Goal: Task Accomplishment & Management: Manage account settings

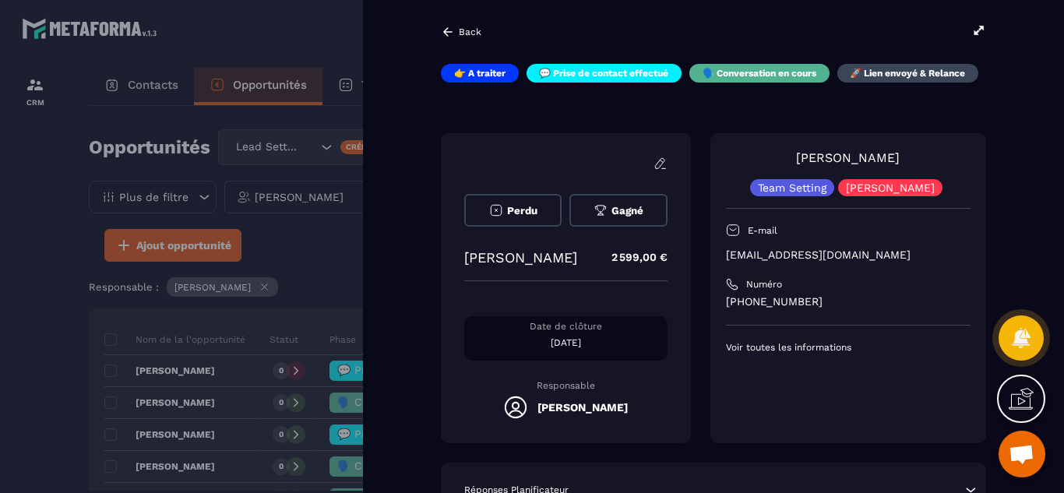
click at [699, 414] on div "Perdu Gagné [PERSON_NAME] 2 599,00 € Date de clôture [DATE] Responsable [PERSON…" at bounding box center [713, 288] width 545 height 310
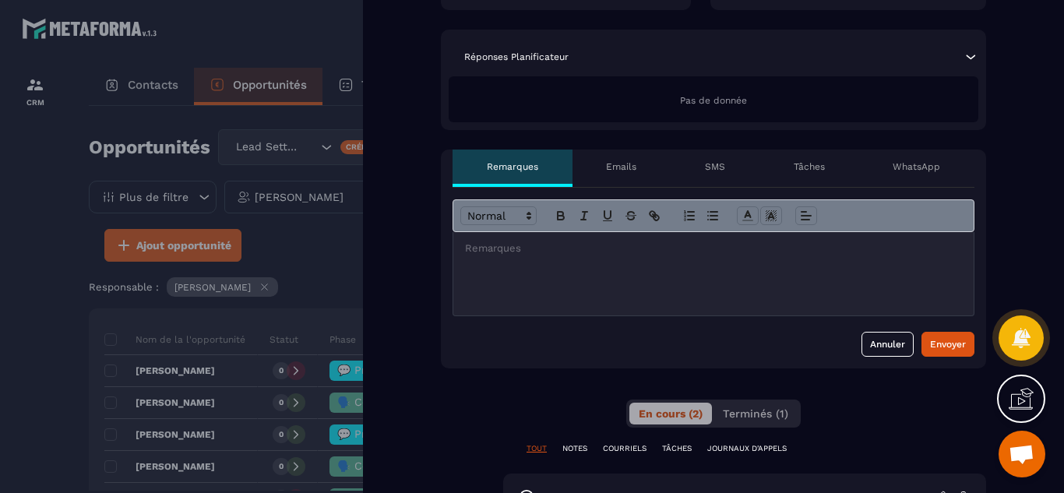
scroll to position [436, 0]
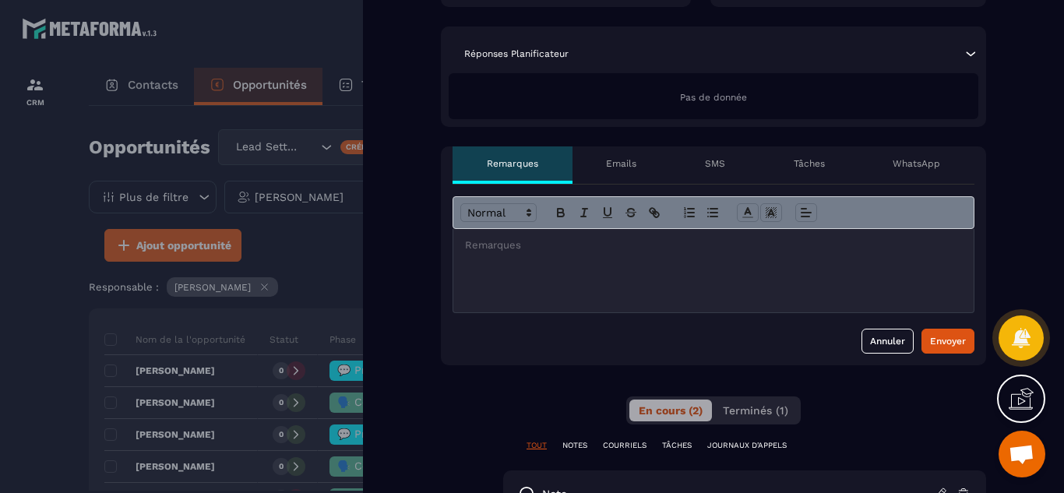
click at [806, 162] on p "Tâches" at bounding box center [809, 163] width 31 height 12
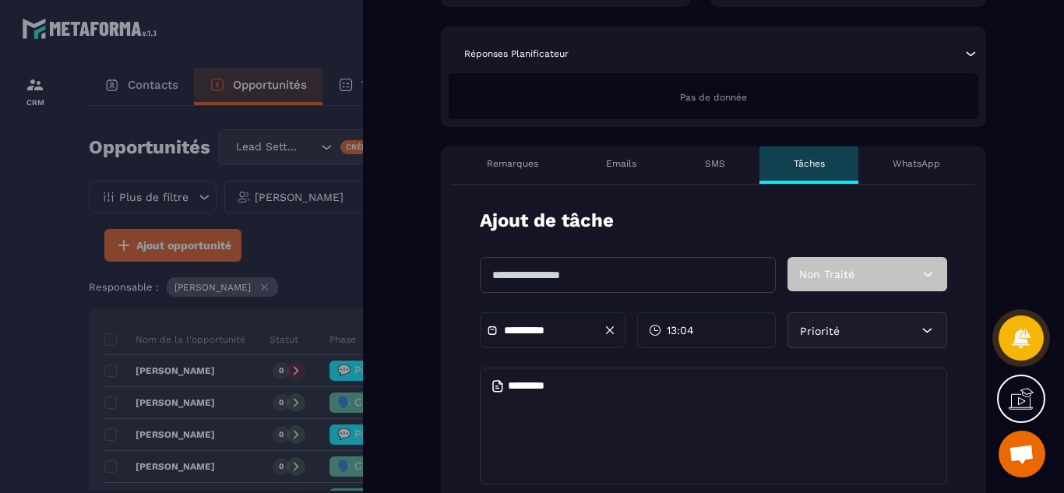
click at [567, 403] on textarea at bounding box center [713, 426] width 467 height 117
click at [582, 391] on textarea at bounding box center [713, 426] width 467 height 117
click at [569, 388] on textarea at bounding box center [713, 426] width 467 height 117
click at [427, 352] on div "Back 👉 A traiter 💬 Prise de contact effectué 🗣️ Conversation en cours 🚀 Lien en…" at bounding box center [713, 246] width 701 height 493
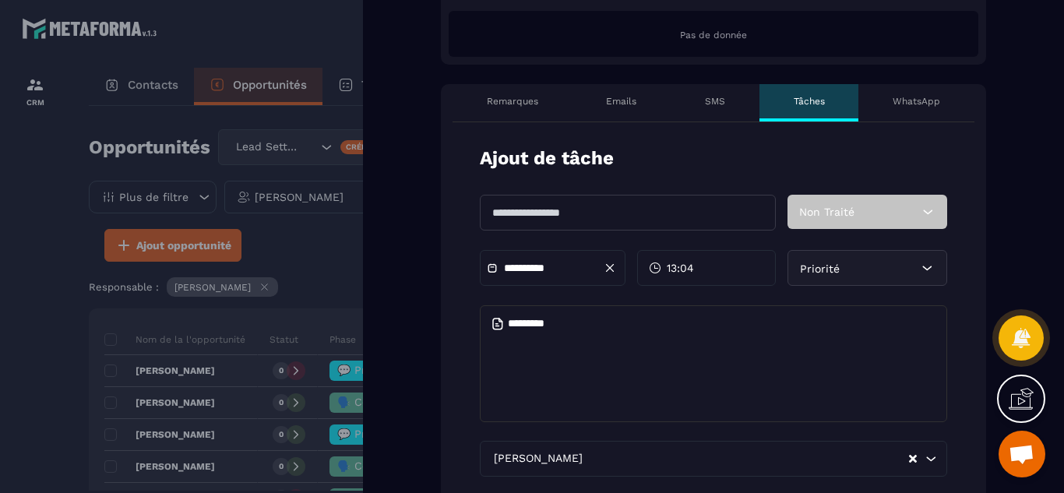
scroll to position [530, 0]
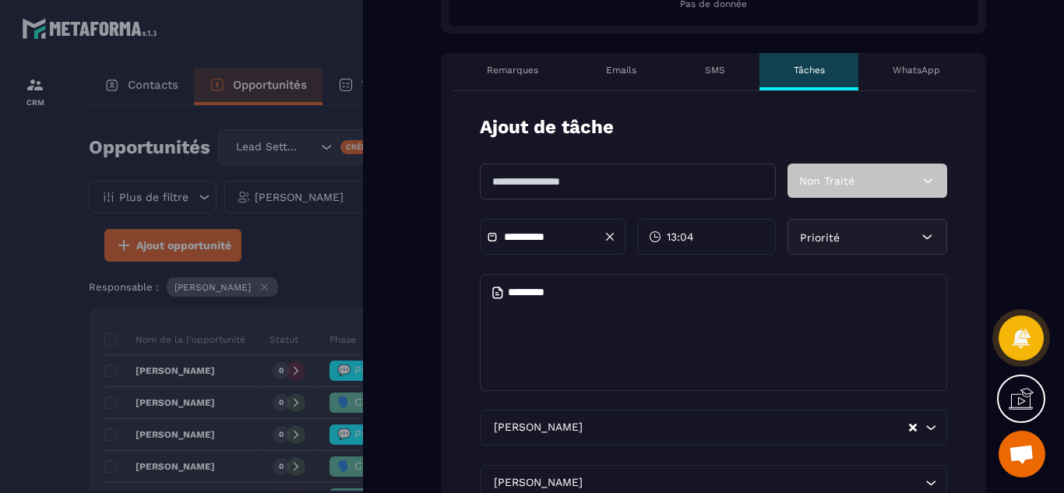
click at [37, 323] on div at bounding box center [532, 246] width 1064 height 493
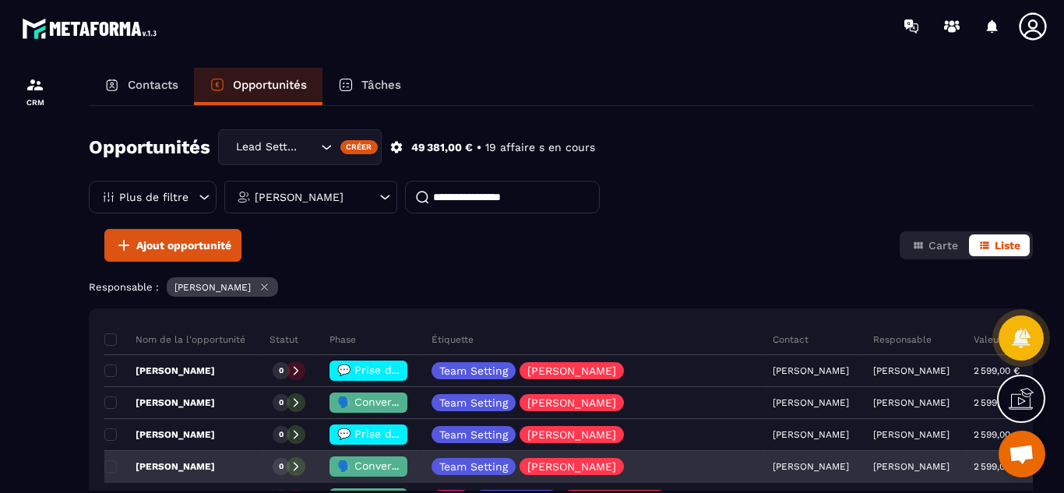
click at [231, 463] on div "[PERSON_NAME]" at bounding box center [180, 467] width 153 height 31
